Goal: Check status

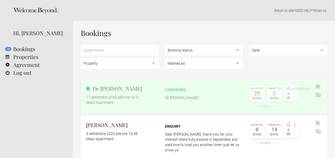
click at [141, 101] on div "Milan Apartment" at bounding box center [122, 102] width 73 height 5
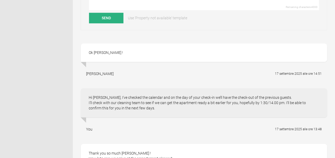
scroll to position [351, 0]
